Goal: Information Seeking & Learning: Find specific fact

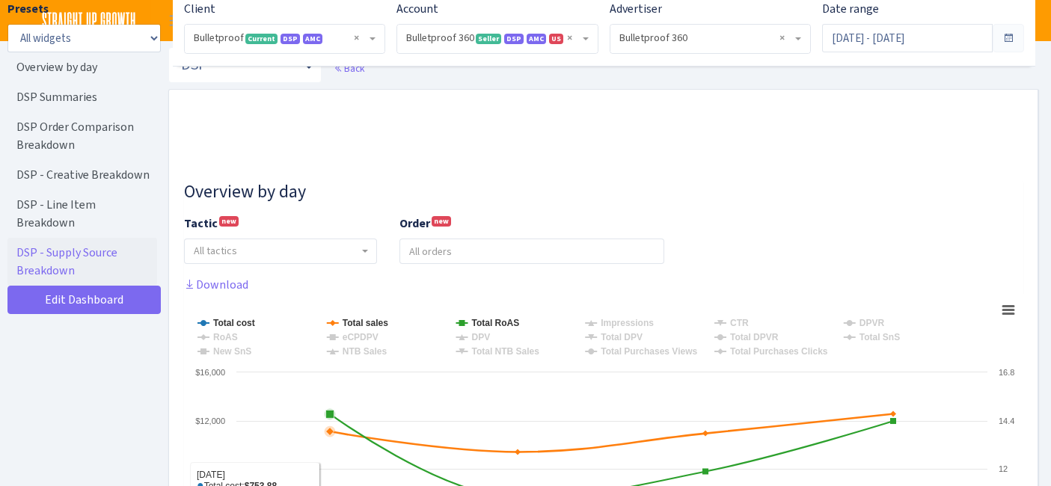
select select "3235730245795869"
select select "2888625790301"
select select
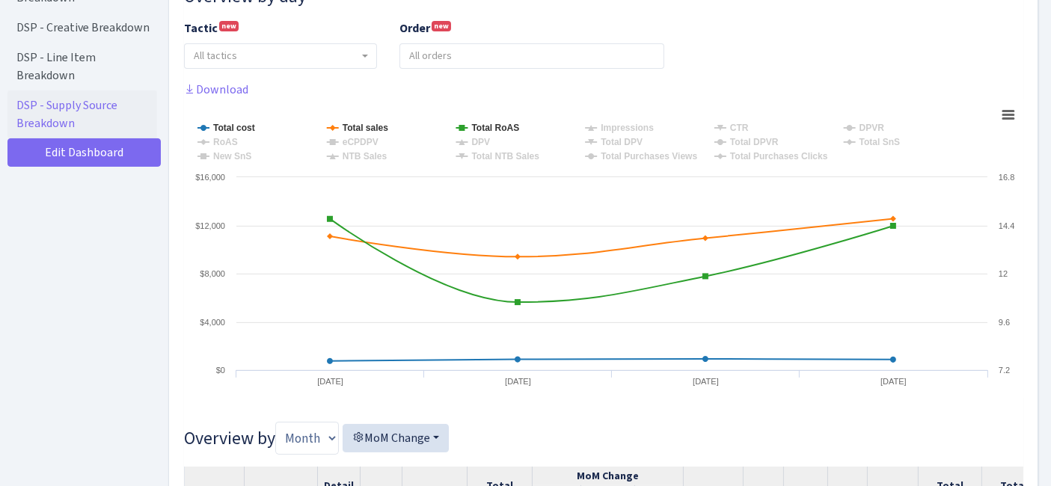
scroll to position [30, 0]
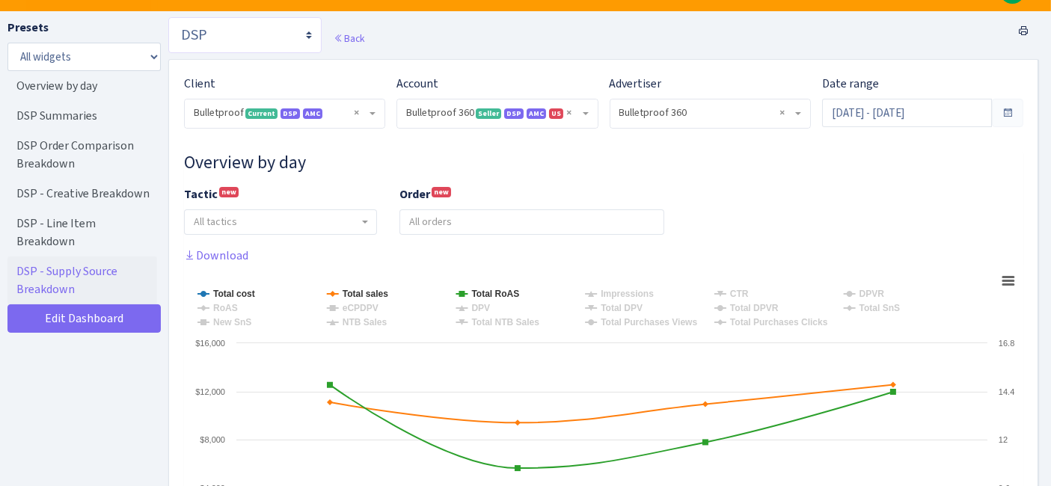
drag, startPoint x: 248, startPoint y: 41, endPoint x: 249, endPoint y: 52, distance: 11.2
click at [248, 41] on select "Search DSP FBA Inventory Forecast Tracking Profitability Subscribe and save Pro…" at bounding box center [244, 35] width 153 height 36
select select "[URL][DOMAIN_NAME]"
click at [168, 17] on select "Search DSP FBA Inventory Forecast Tracking Profitability Subscribe and save Pro…" at bounding box center [244, 35] width 153 height 36
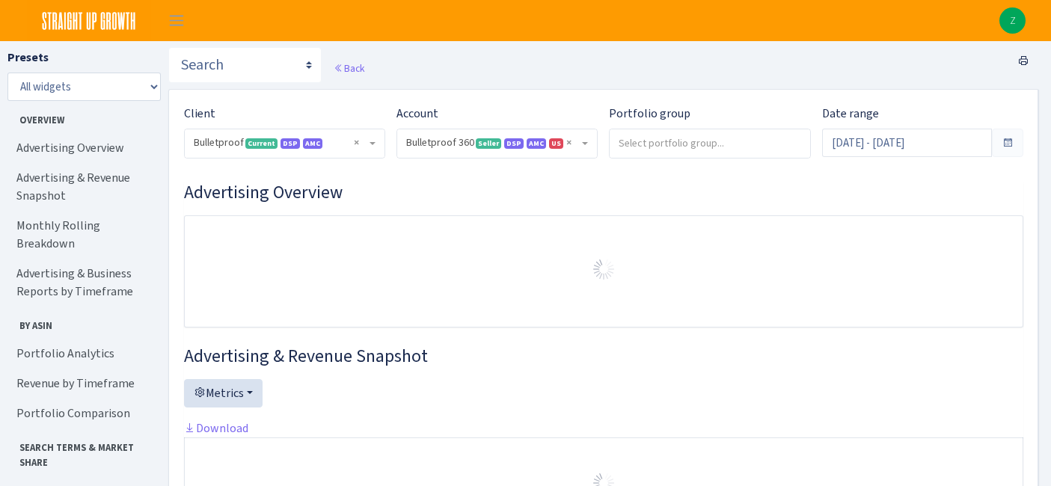
select select "3235730245795869"
click at [64, 476] on link "Search Terms" at bounding box center [82, 491] width 150 height 30
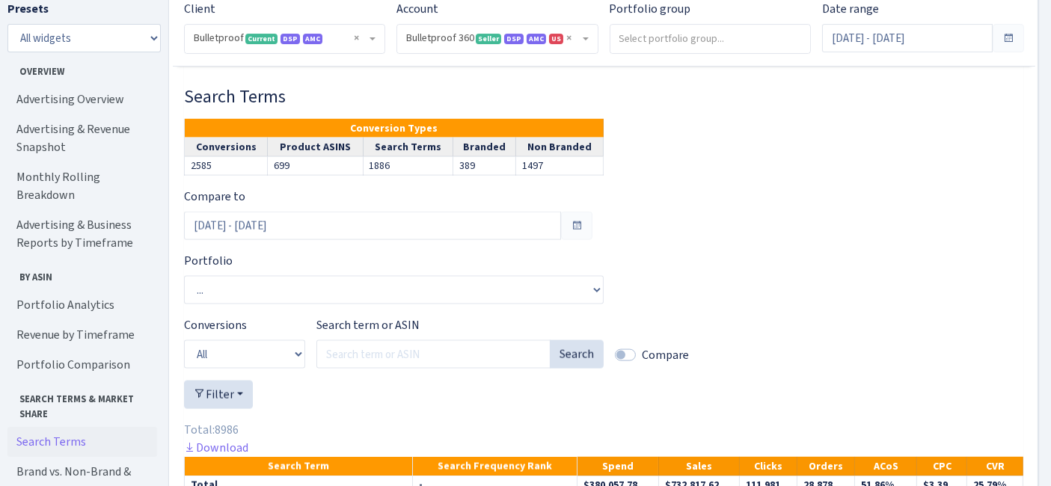
scroll to position [2381, 0]
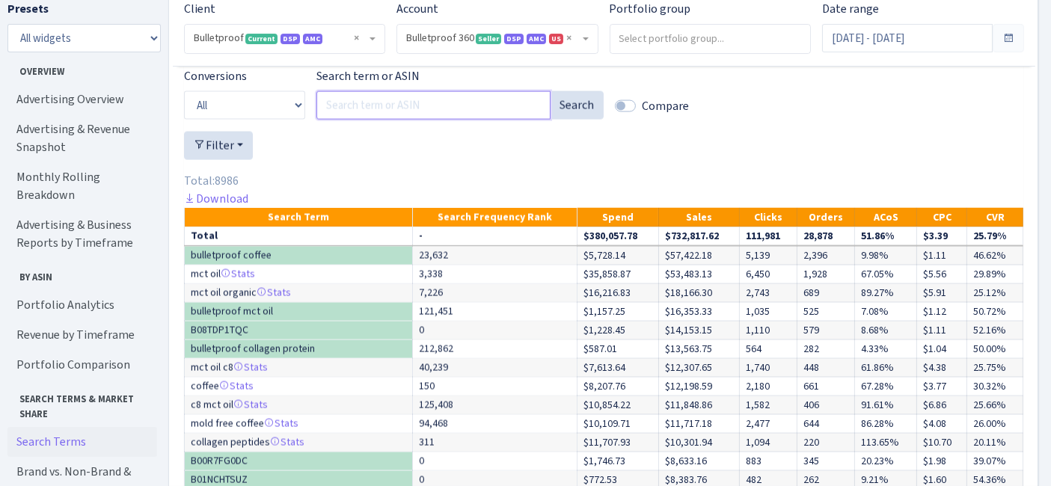
click at [438, 120] on input "Search term or ASIN" at bounding box center [434, 105] width 234 height 28
type input "mct c8 oil"
click at [578, 120] on button "Search" at bounding box center [577, 105] width 54 height 28
